Goal: Task Accomplishment & Management: Manage account settings

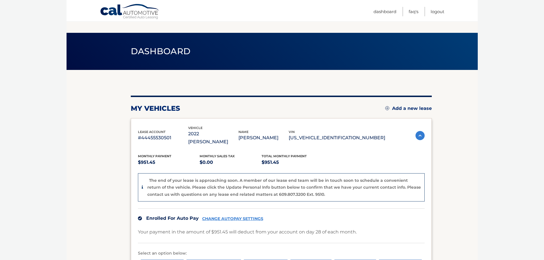
scroll to position [100, 0]
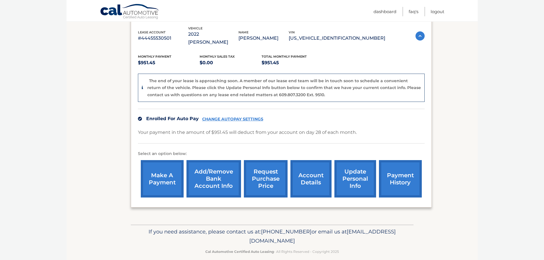
click at [304, 173] on link "account details" at bounding box center [311, 178] width 41 height 37
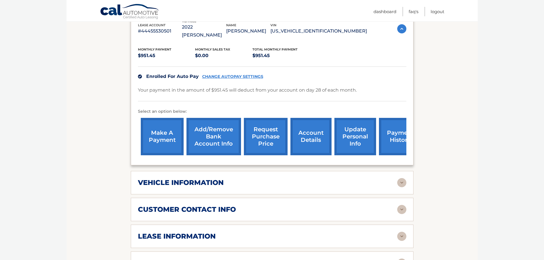
scroll to position [171, 0]
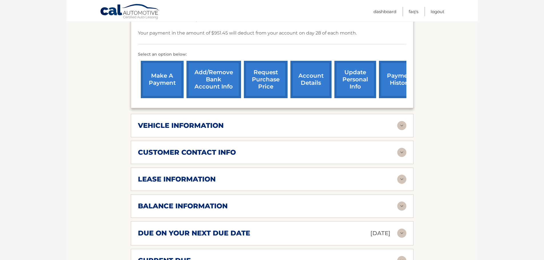
click at [403, 121] on img at bounding box center [401, 125] width 9 height 9
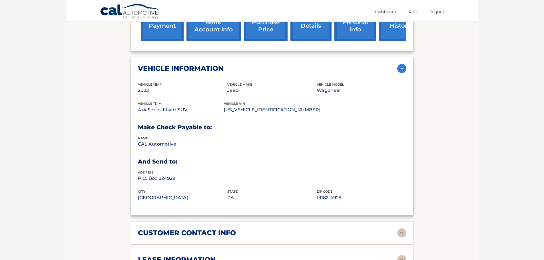
scroll to position [286, 0]
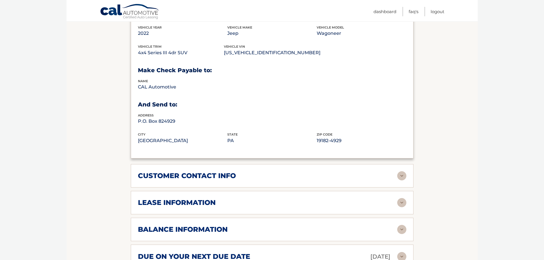
click at [403, 171] on img at bounding box center [401, 175] width 9 height 9
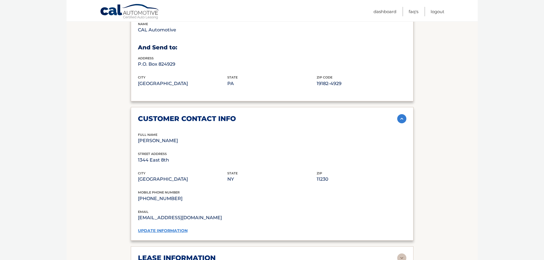
scroll to position [400, 0]
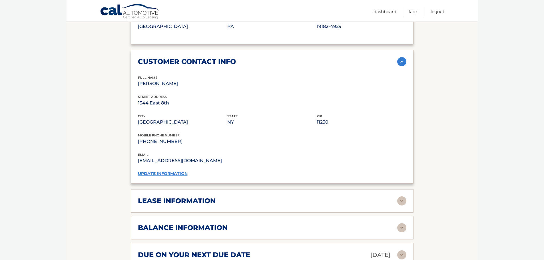
click at [401, 197] on img at bounding box center [401, 201] width 9 height 9
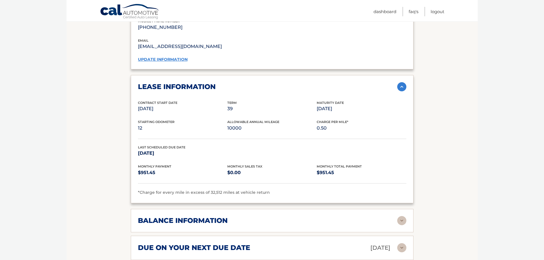
scroll to position [571, 0]
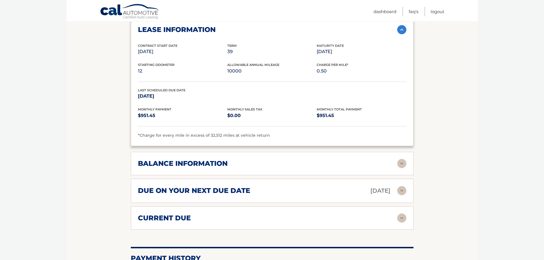
click at [402, 159] on img at bounding box center [401, 163] width 9 height 9
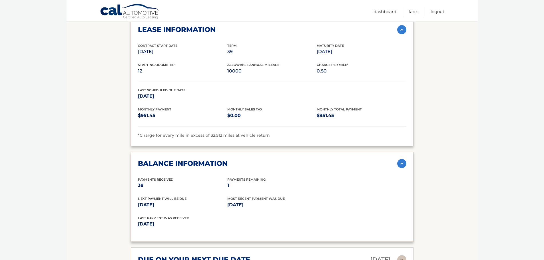
scroll to position [629, 0]
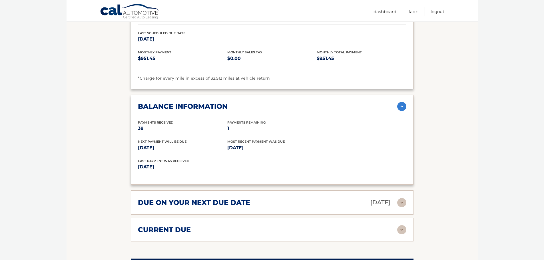
click at [401, 198] on img at bounding box center [401, 202] width 9 height 9
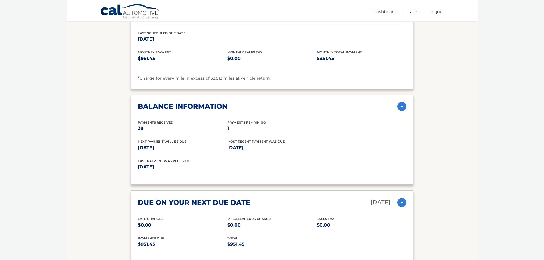
scroll to position [686, 0]
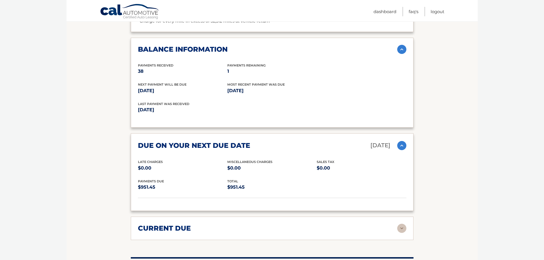
click at [402, 224] on img at bounding box center [401, 228] width 9 height 9
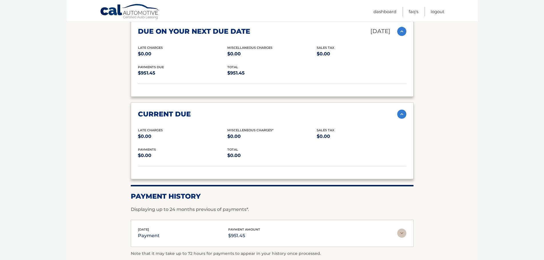
scroll to position [866, 0]
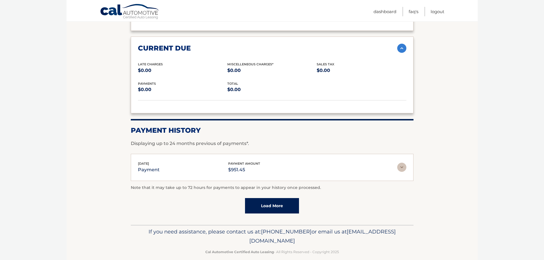
click at [272, 198] on link "Load More" at bounding box center [272, 205] width 54 height 15
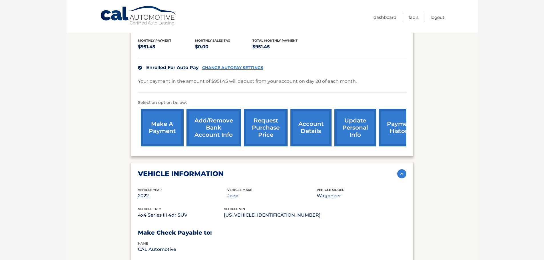
scroll to position [0, 0]
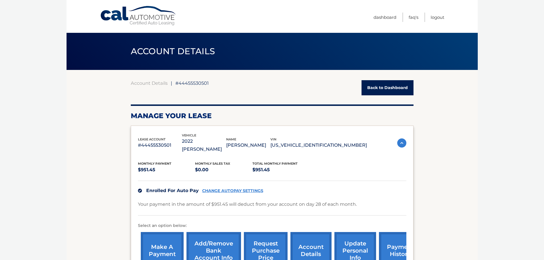
click at [388, 90] on link "Back to Dashboard" at bounding box center [388, 87] width 52 height 15
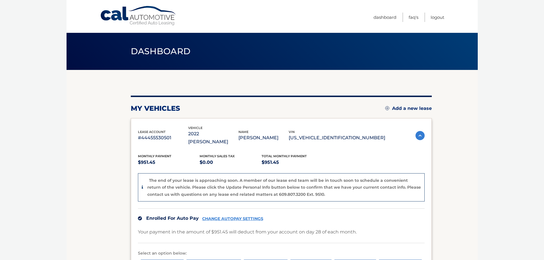
scroll to position [100, 0]
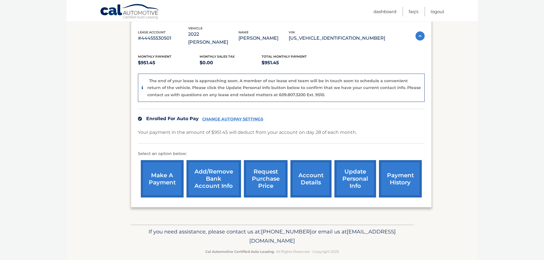
click at [306, 174] on link "account details" at bounding box center [311, 178] width 41 height 37
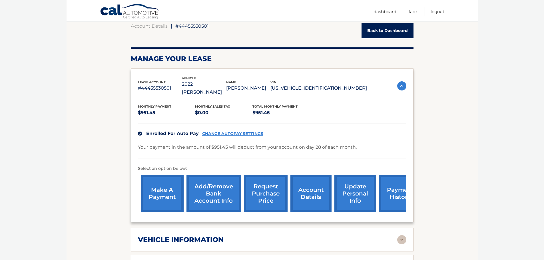
scroll to position [114, 0]
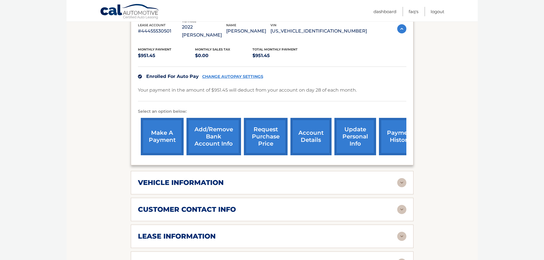
click at [246, 179] on div "vehicle information" at bounding box center [267, 183] width 259 height 9
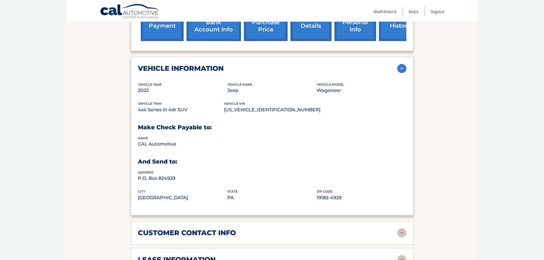
scroll to position [286, 0]
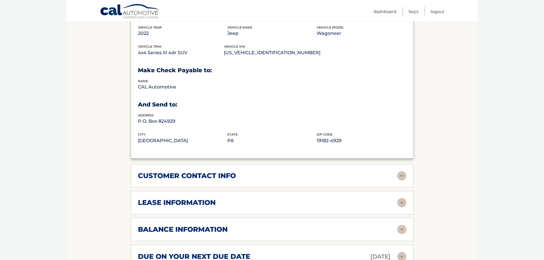
click at [253, 172] on div "customer contact info" at bounding box center [267, 176] width 259 height 9
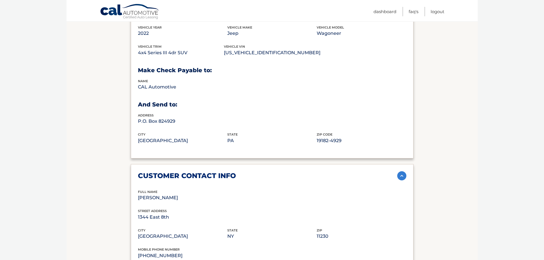
scroll to position [400, 0]
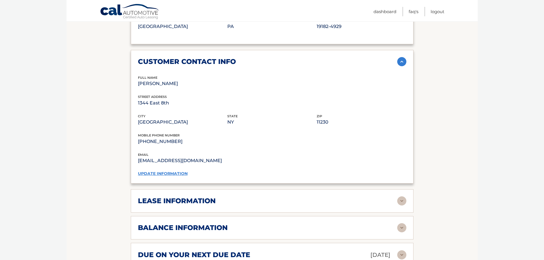
click at [245, 197] on div "lease information" at bounding box center [267, 201] width 259 height 9
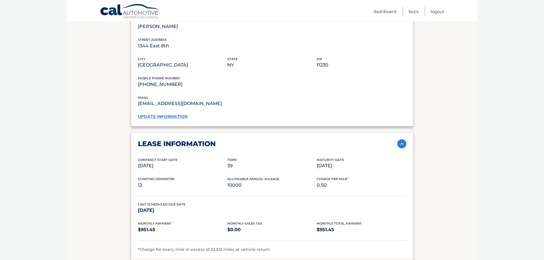
scroll to position [571, 0]
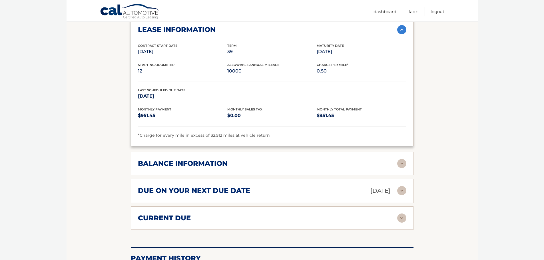
click at [232, 159] on div "balance information" at bounding box center [267, 163] width 259 height 9
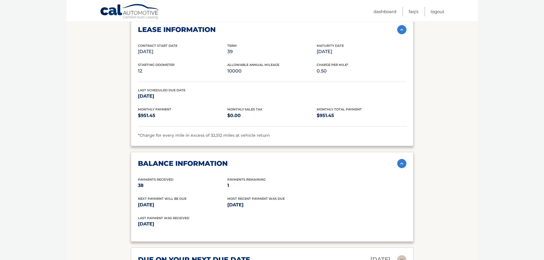
scroll to position [686, 0]
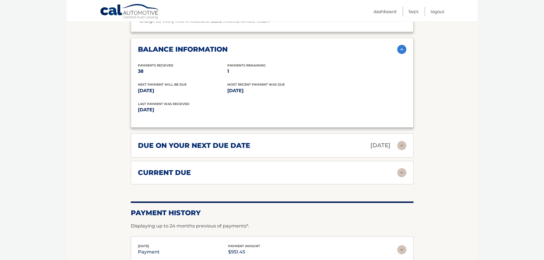
click at [247, 144] on div "due on your next due date Sep 28, 2025 Late Charges $0.00 Miscellaneous Charges…" at bounding box center [272, 145] width 283 height 24
click at [251, 141] on div "due on your next due date Sep 28, 2025" at bounding box center [267, 146] width 259 height 10
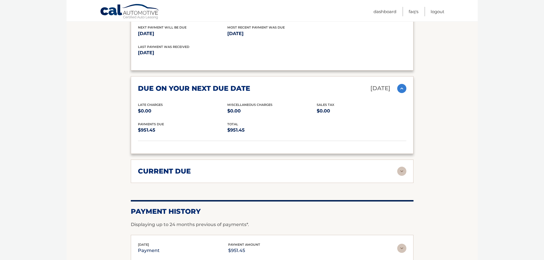
scroll to position [800, 0]
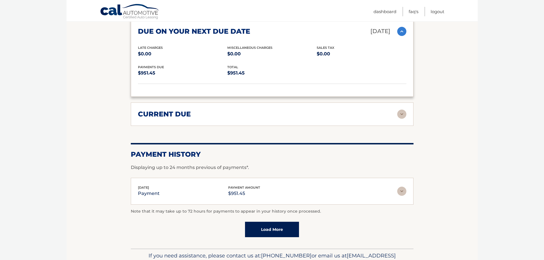
click at [258, 110] on div "current due" at bounding box center [267, 114] width 259 height 9
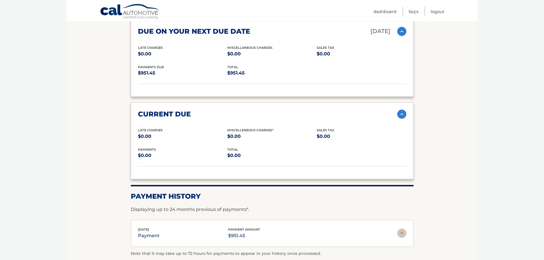
scroll to position [857, 0]
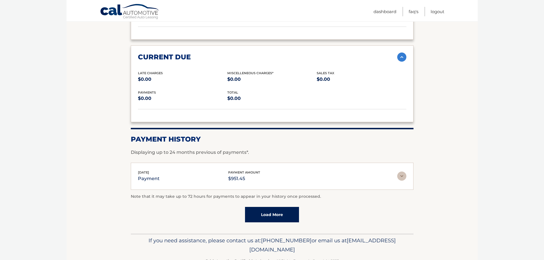
click at [403, 172] on img at bounding box center [401, 176] width 9 height 9
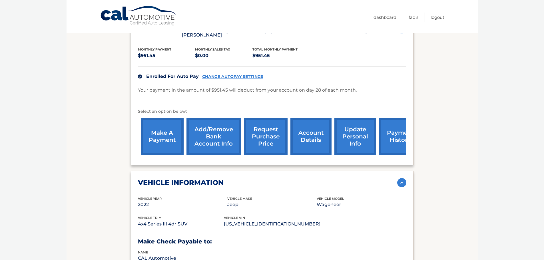
scroll to position [0, 0]
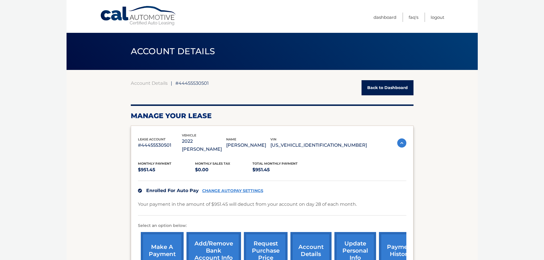
click at [384, 90] on link "Back to Dashboard" at bounding box center [388, 87] width 52 height 15
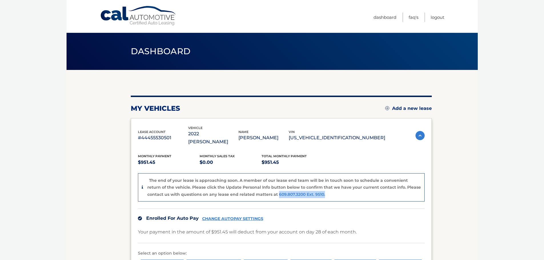
drag, startPoint x: 316, startPoint y: 189, endPoint x: 259, endPoint y: 184, distance: 57.1
click at [259, 185] on div "The end of your lease is approaching soon. A member of our lease end team will …" at bounding box center [284, 187] width 274 height 21
click at [304, 159] on p "$951.45" at bounding box center [293, 163] width 62 height 8
click at [175, 136] on p "#44455530501" at bounding box center [163, 138] width 50 height 8
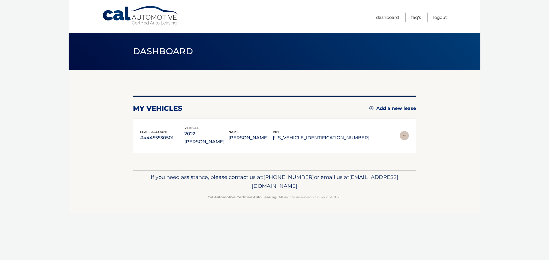
click at [208, 139] on div "lease account #44455530501 vehicle 2022 Jeep Wagoneer name ISAAC SHALOM vin 1C4…" at bounding box center [274, 135] width 283 height 35
click at [403, 132] on img at bounding box center [403, 135] width 9 height 9
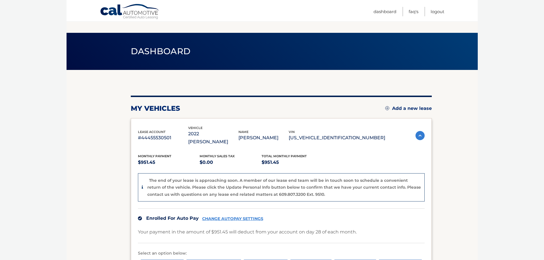
scroll to position [57, 0]
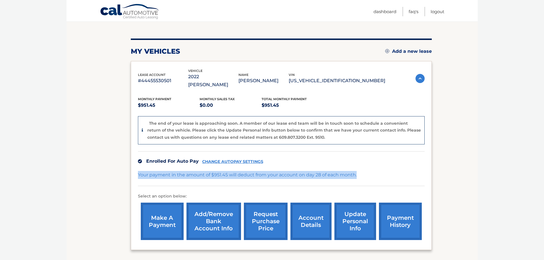
drag, startPoint x: 139, startPoint y: 168, endPoint x: 363, endPoint y: 173, distance: 223.5
click at [363, 173] on div "Your payment in the amount of $951.45 will deduct from your account on day 28 o…" at bounding box center [281, 178] width 287 height 15
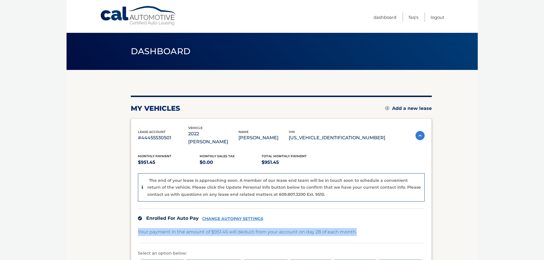
scroll to position [100, 0]
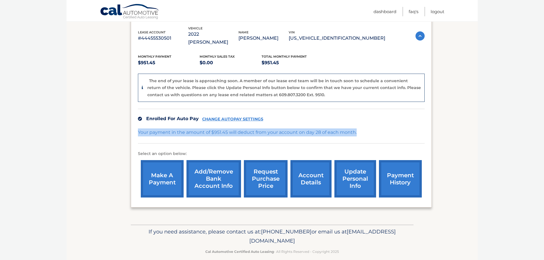
click at [308, 180] on link "account details" at bounding box center [311, 178] width 41 height 37
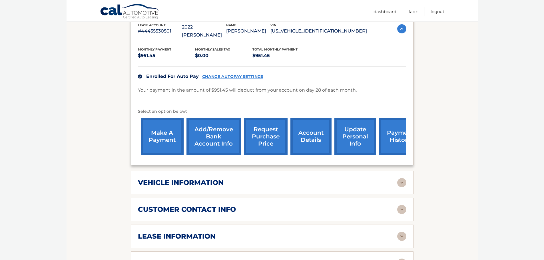
scroll to position [229, 0]
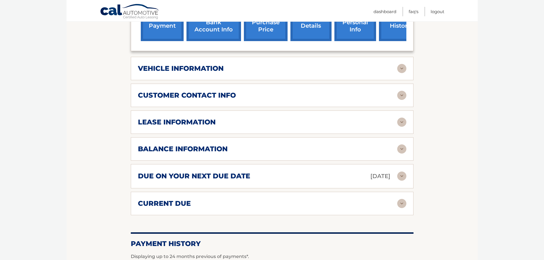
click at [209, 145] on h2 "balance information" at bounding box center [183, 149] width 90 height 9
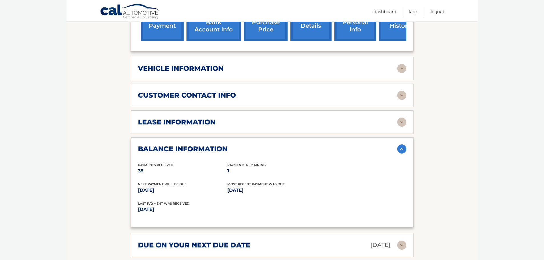
click at [218, 118] on div "lease information" at bounding box center [267, 122] width 259 height 9
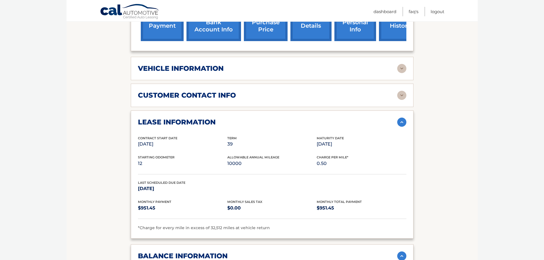
click at [217, 91] on h2 "customer contact info" at bounding box center [187, 95] width 98 height 9
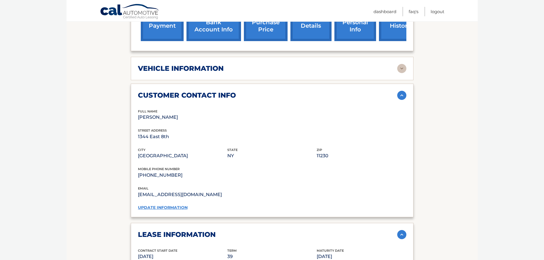
click at [225, 64] on div "vehicle information" at bounding box center [267, 68] width 259 height 9
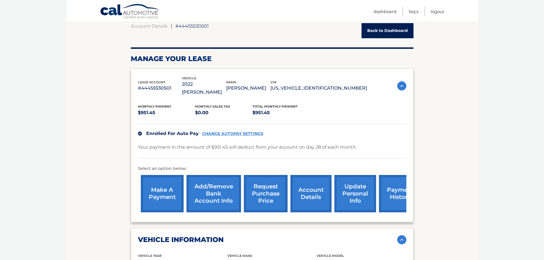
scroll to position [0, 0]
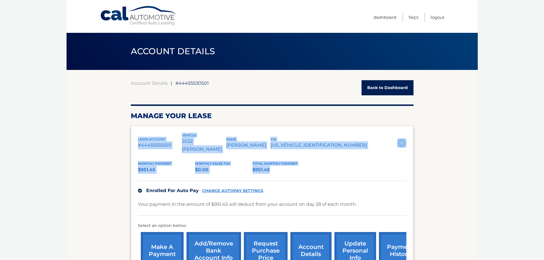
drag, startPoint x: 275, startPoint y: 163, endPoint x: 138, endPoint y: 135, distance: 139.7
click at [138, 135] on div "lease account #44455530501 vehicle 2022 Jeep Wagoneer name [PERSON_NAME] vin [U…" at bounding box center [272, 203] width 283 height 154
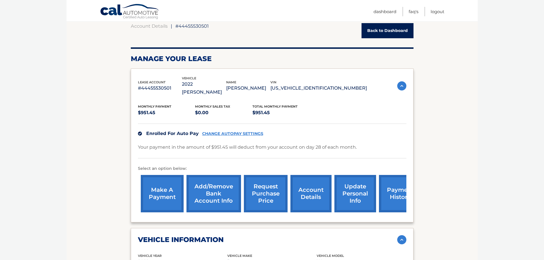
click at [163, 109] on div "Monthly Payment $951.45 Monthly sales Tax $0.00 Total Monthly Payment $951.45 E…" at bounding box center [272, 155] width 269 height 119
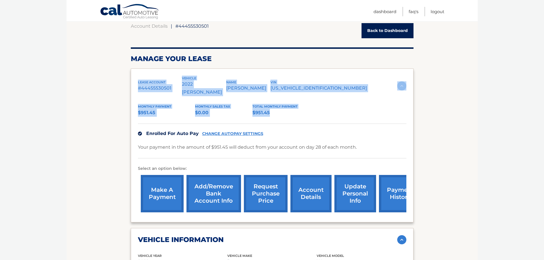
drag, startPoint x: 138, startPoint y: 78, endPoint x: 330, endPoint y: 104, distance: 194.0
click at [330, 104] on div "lease account #44455530501 vehicle 2022 Jeep Wagoneer name ISAAC SHALOM vin 1C4…" at bounding box center [272, 146] width 283 height 154
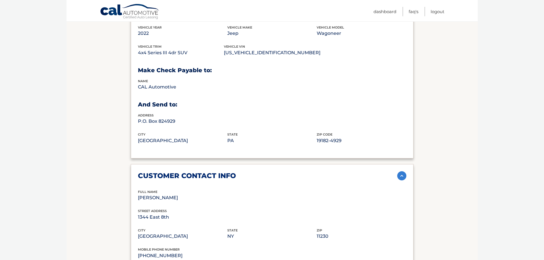
scroll to position [343, 0]
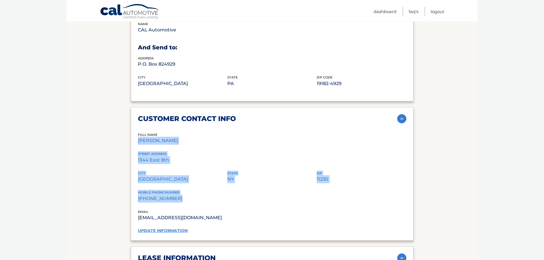
drag, startPoint x: 184, startPoint y: 191, endPoint x: 135, endPoint y: 133, distance: 75.8
click at [135, 133] on div "customer contact info full name ISAAC SHALOM street address 1344 East 8th city …" at bounding box center [272, 174] width 283 height 134
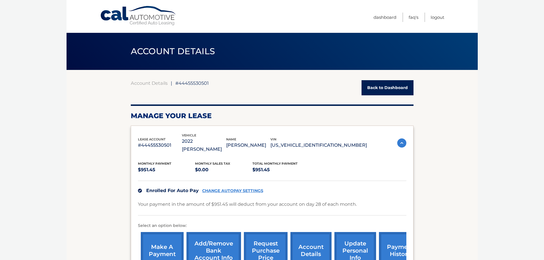
scroll to position [57, 0]
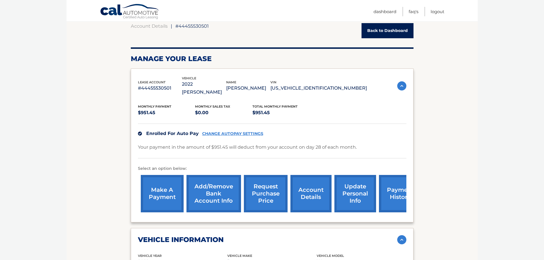
click at [357, 186] on link "update personal info" at bounding box center [356, 193] width 42 height 37
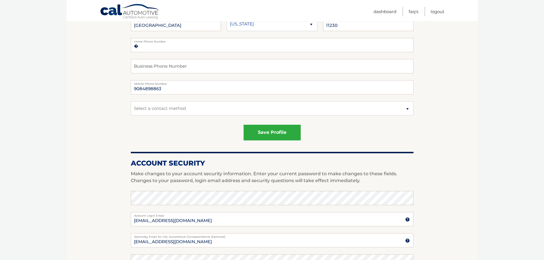
scroll to position [171, 0]
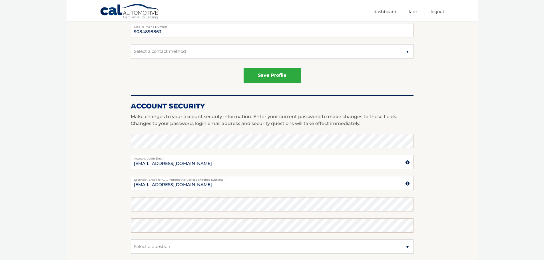
click at [74, 185] on section "Account Overview | Edit Profile account information [STREET_ADDRESS] Address St…" at bounding box center [272, 119] width 411 height 441
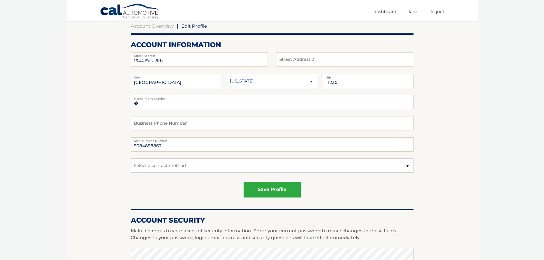
scroll to position [0, 0]
